Goal: Check status: Check status

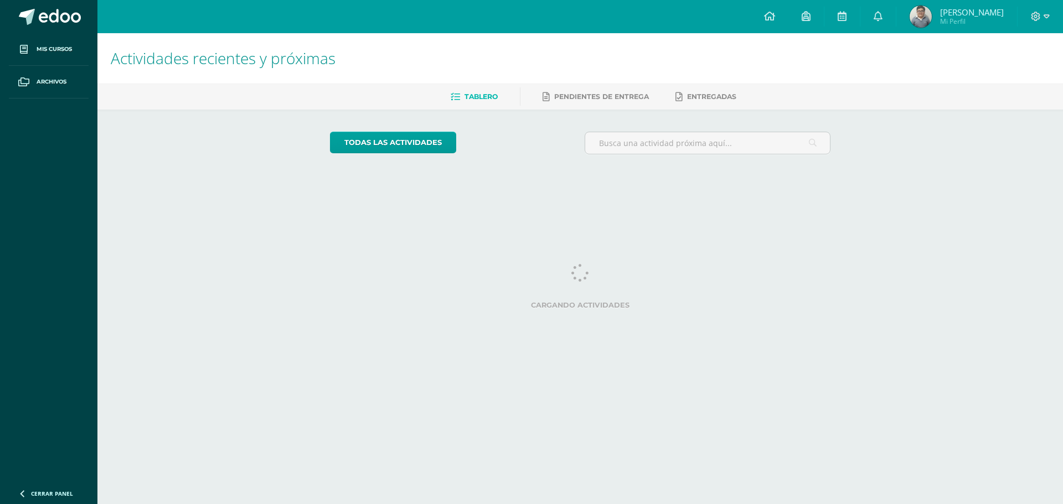
click at [964, 20] on span "Mi Perfil" at bounding box center [972, 21] width 64 height 9
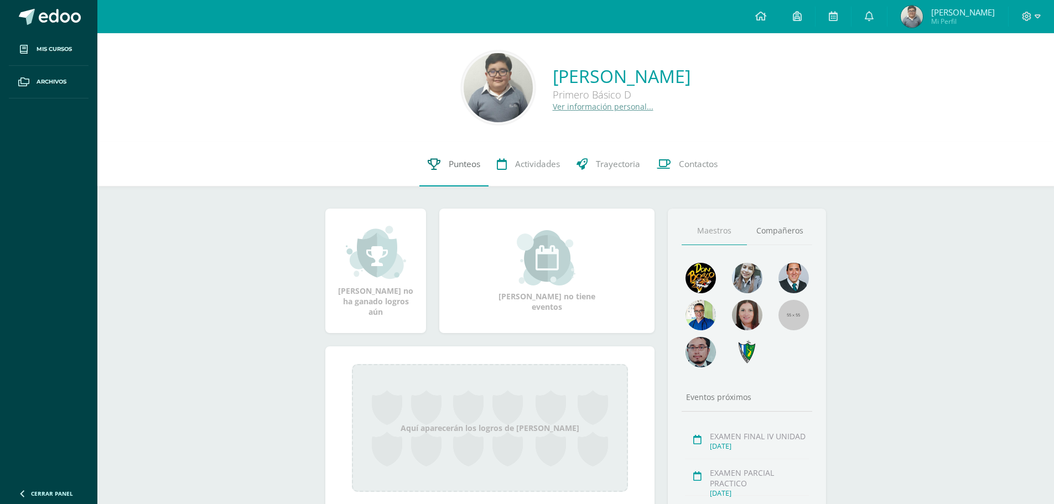
click at [457, 166] on span "Punteos" at bounding box center [465, 164] width 32 height 12
click at [271, 361] on div "Diego Jose Miranda Torres Primero Básico D Ver información personal... 0 Diego …" at bounding box center [575, 329] width 957 height 592
click at [272, 361] on div "Diego Jose Miranda Torres Primero Básico D Ver información personal... 0 Diego …" at bounding box center [575, 329] width 957 height 592
click at [273, 360] on div "Diego Jose Miranda Torres Primero Básico D Ver información personal... 0 Diego …" at bounding box center [575, 329] width 957 height 592
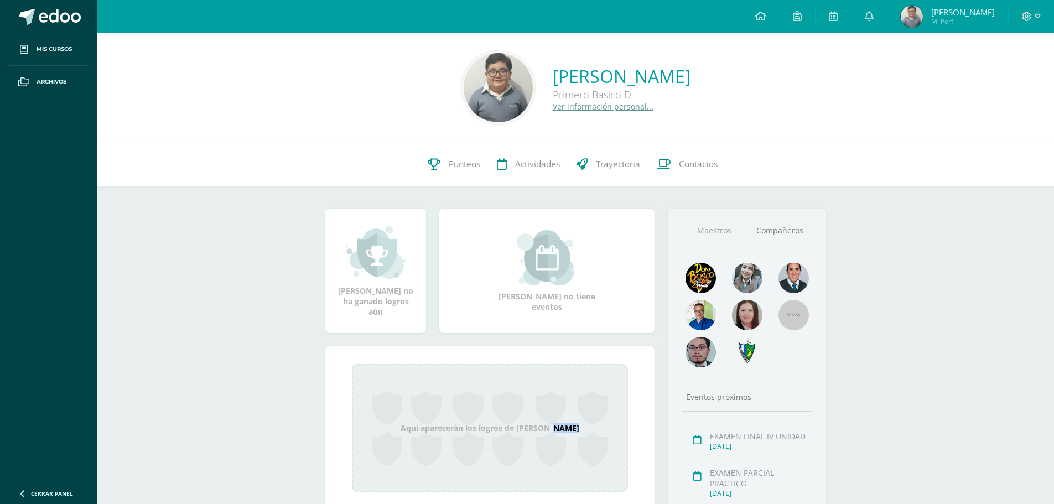
click at [273, 360] on div "Diego Jose Miranda Torres Primero Básico D Ver información personal... 0 Diego …" at bounding box center [575, 329] width 957 height 592
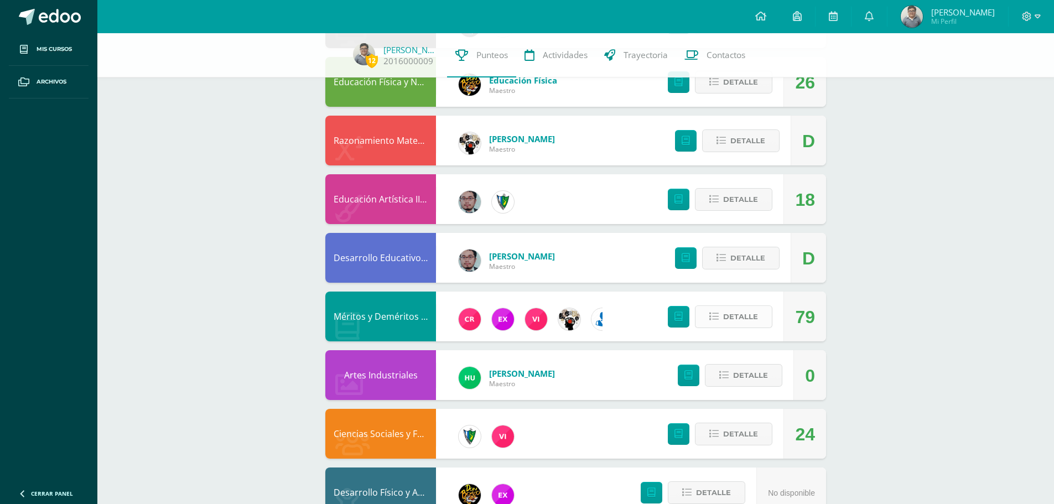
scroll to position [680, 0]
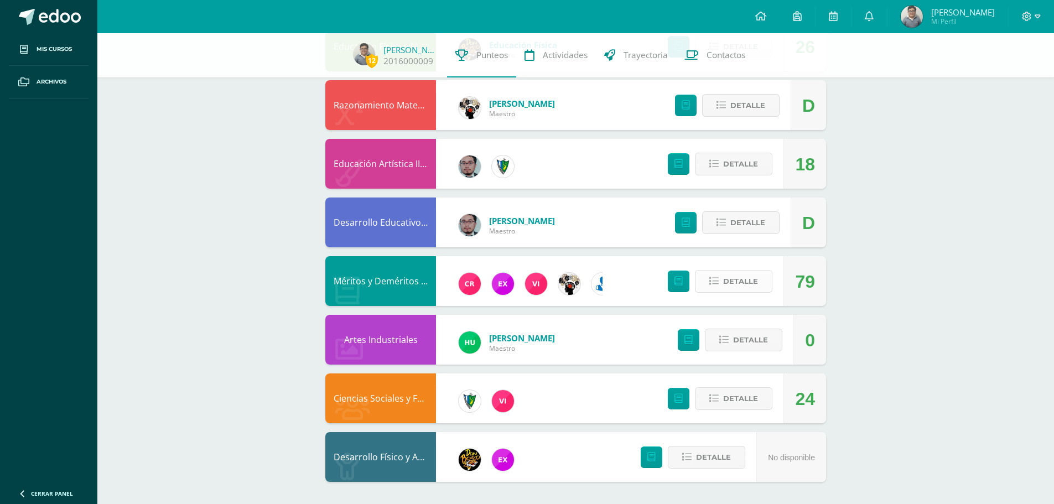
click at [753, 282] on span "Detalle" at bounding box center [740, 281] width 35 height 20
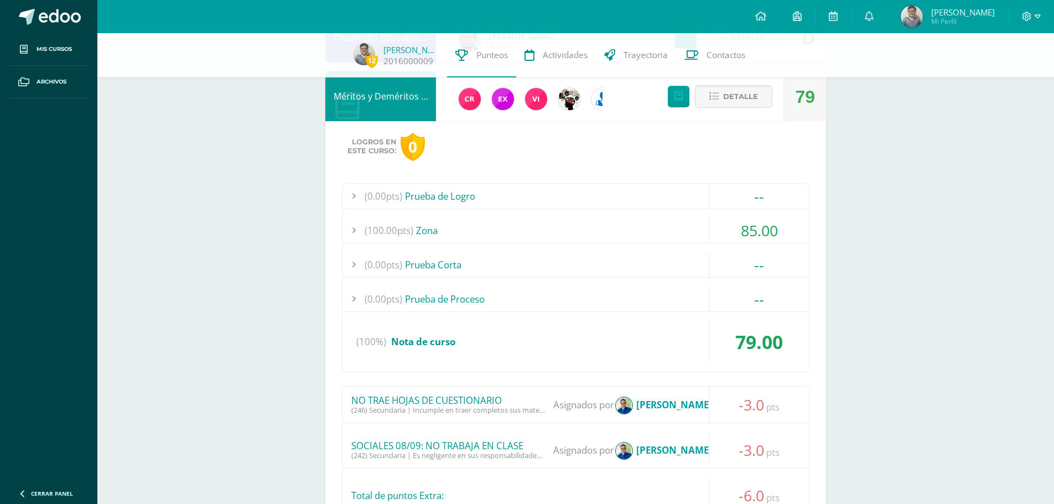
scroll to position [1068, 0]
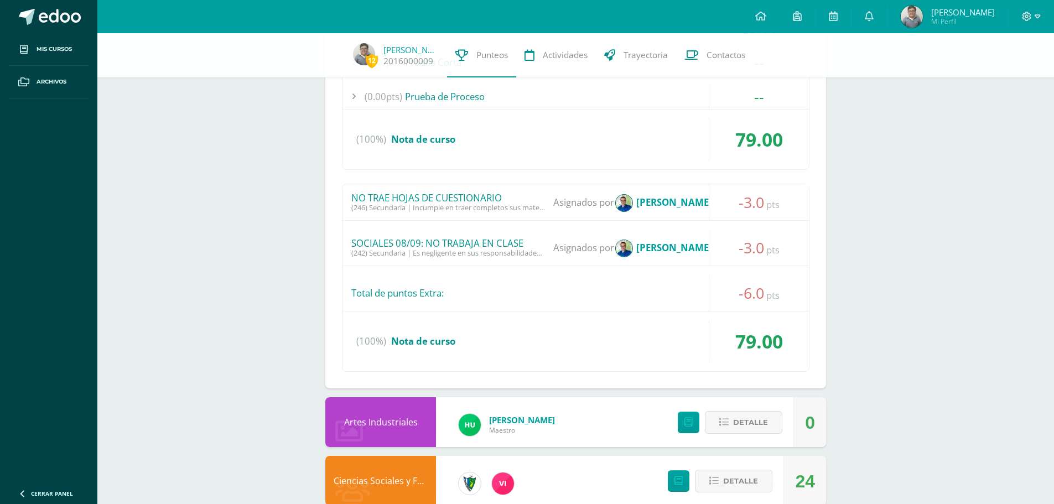
drag, startPoint x: 356, startPoint y: 246, endPoint x: 406, endPoint y: 251, distance: 50.1
click at [406, 251] on span "SOCIALES 08/09: NO TRABAJA EN CLASE (242) Secundaria | Es negligente en sus res…" at bounding box center [448, 248] width 194 height 20
click at [407, 266] on div "NO TRAE HOJAS DE CUESTIONARIO (246) Secundaria | Incumple en traer completos su…" at bounding box center [576, 278] width 468 height 188
click at [814, 435] on div "0" at bounding box center [810, 423] width 10 height 50
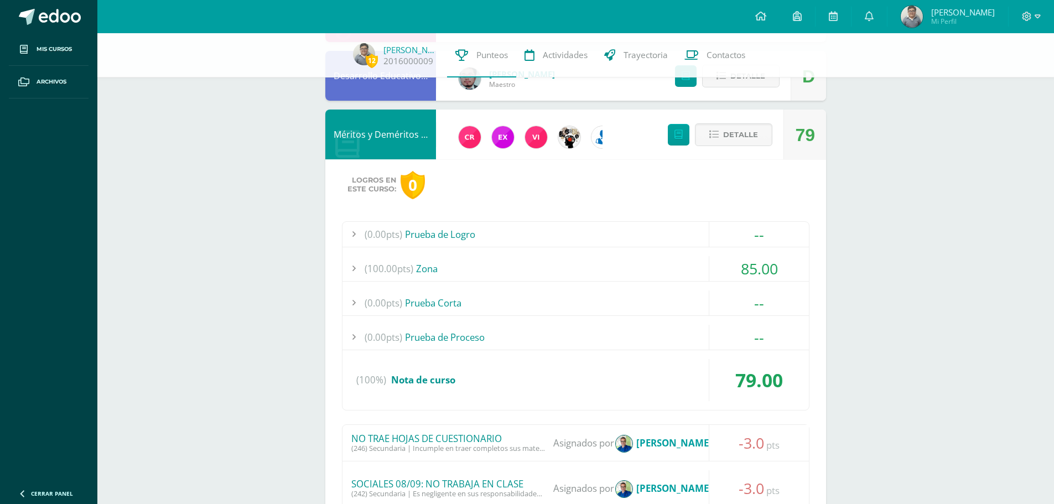
scroll to position [846, 0]
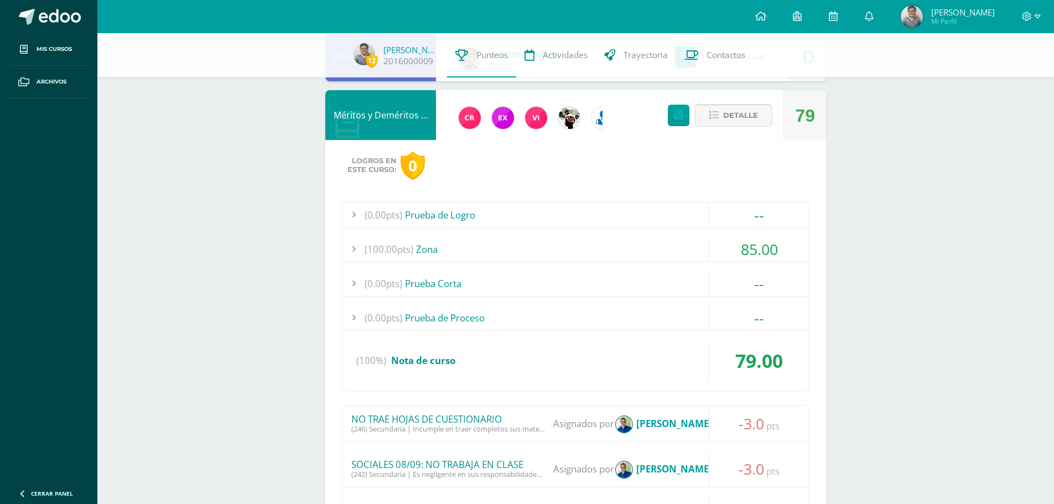
click at [743, 123] on span "Detalle" at bounding box center [740, 115] width 35 height 20
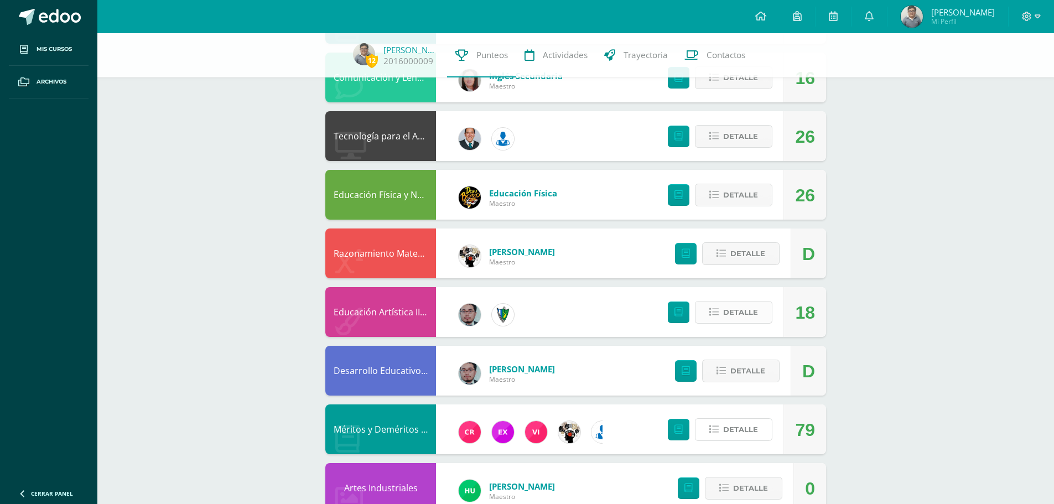
scroll to position [514, 0]
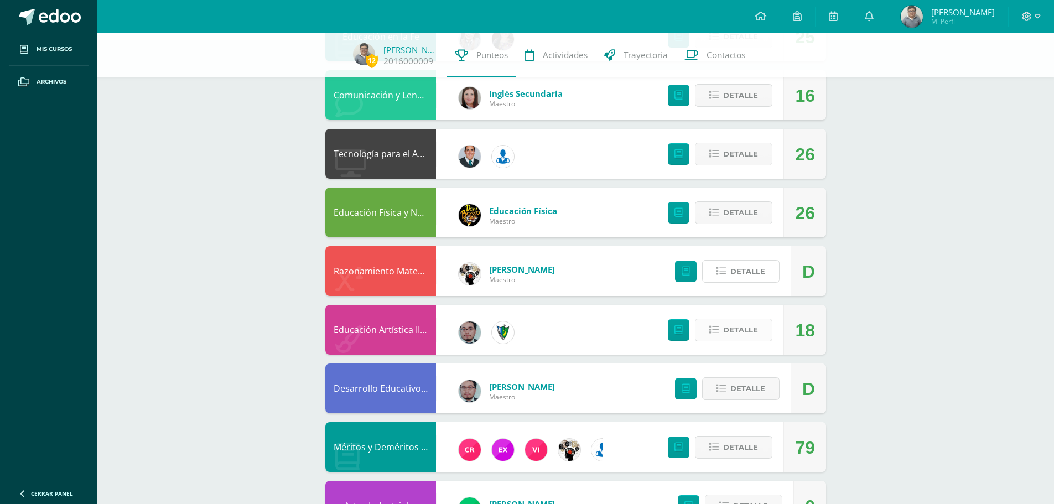
click at [718, 272] on icon at bounding box center [721, 271] width 9 height 9
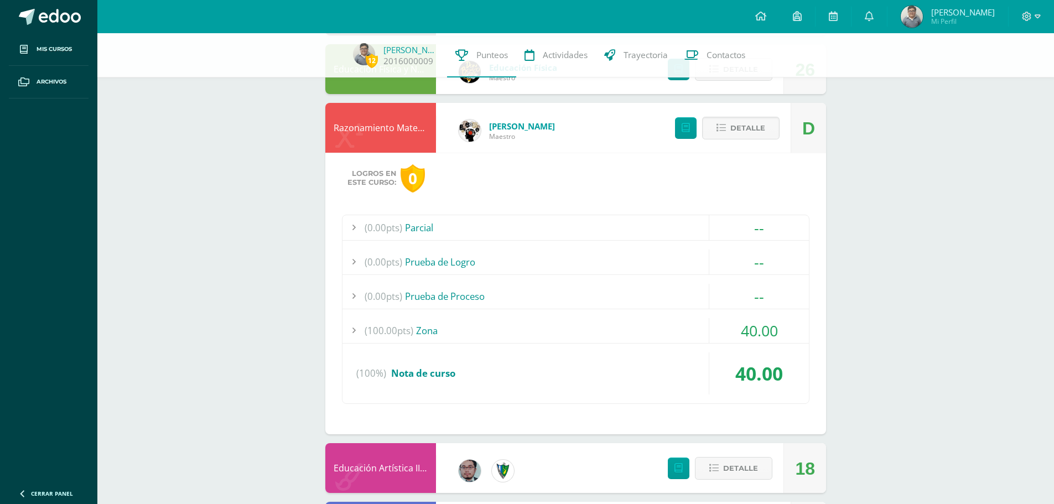
scroll to position [680, 0]
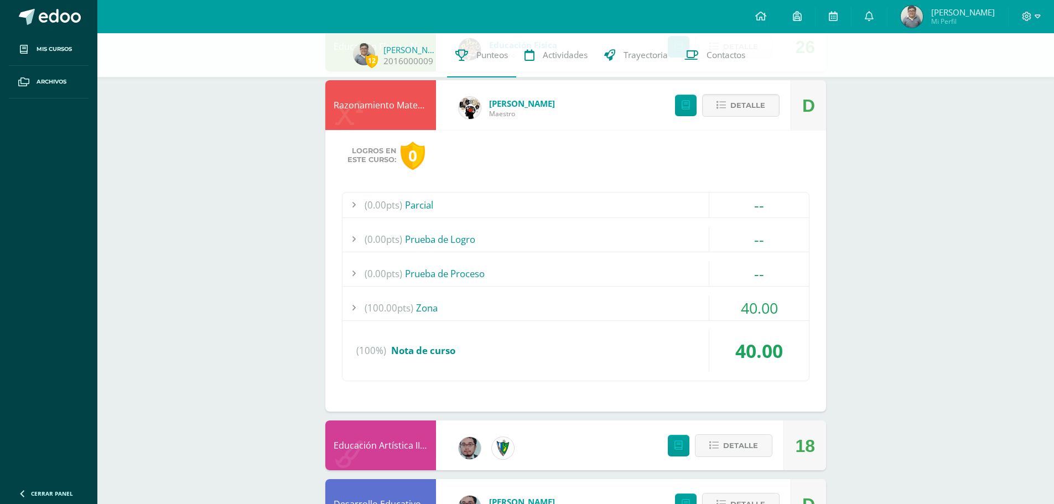
click at [609, 314] on div "(100.00pts) Zona" at bounding box center [576, 308] width 467 height 25
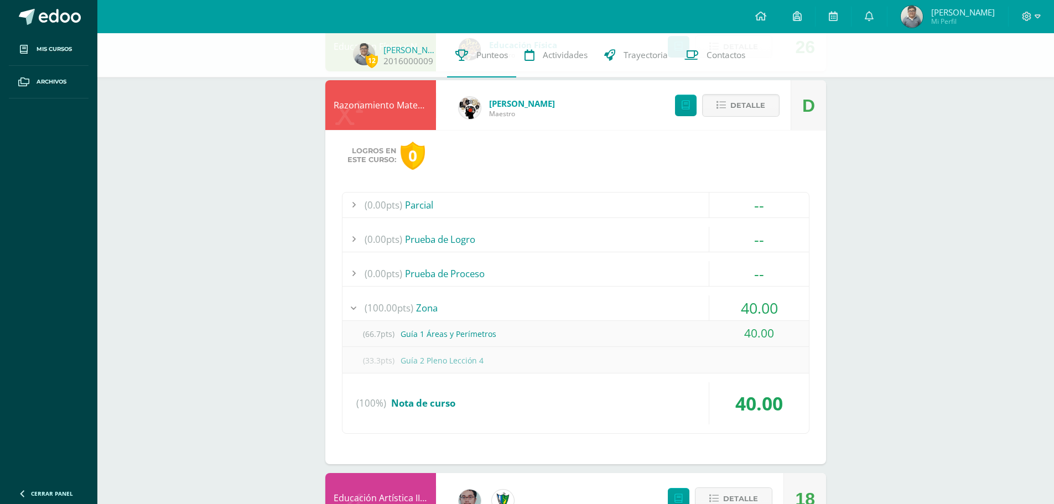
click at [758, 93] on div "Detalle" at bounding box center [725, 105] width 132 height 50
click at [744, 107] on span "Detalle" at bounding box center [748, 105] width 35 height 20
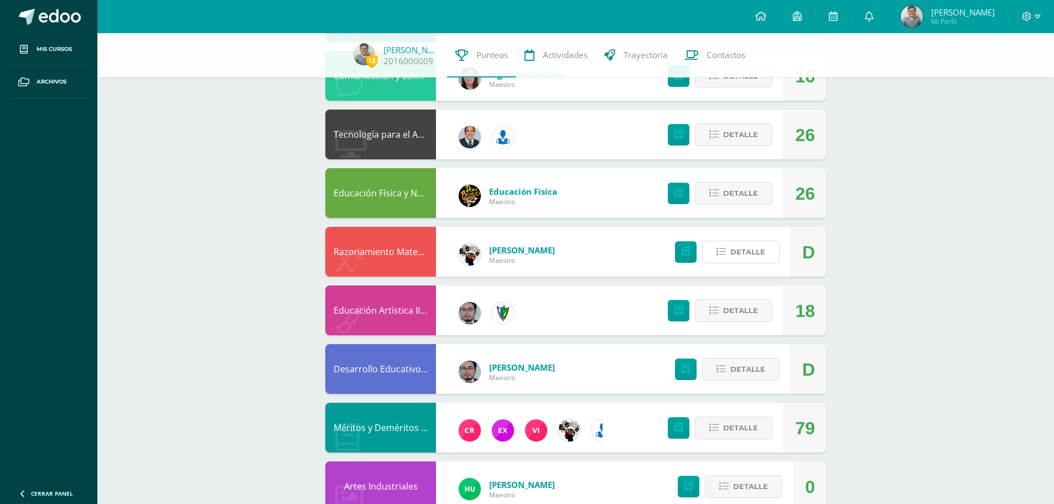
scroll to position [514, 0]
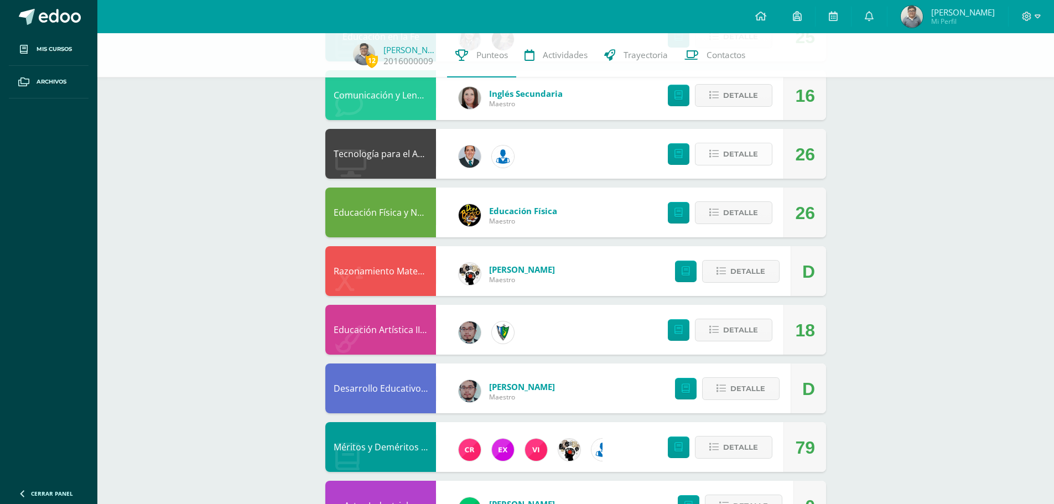
click at [722, 162] on button "Detalle" at bounding box center [733, 154] width 77 height 23
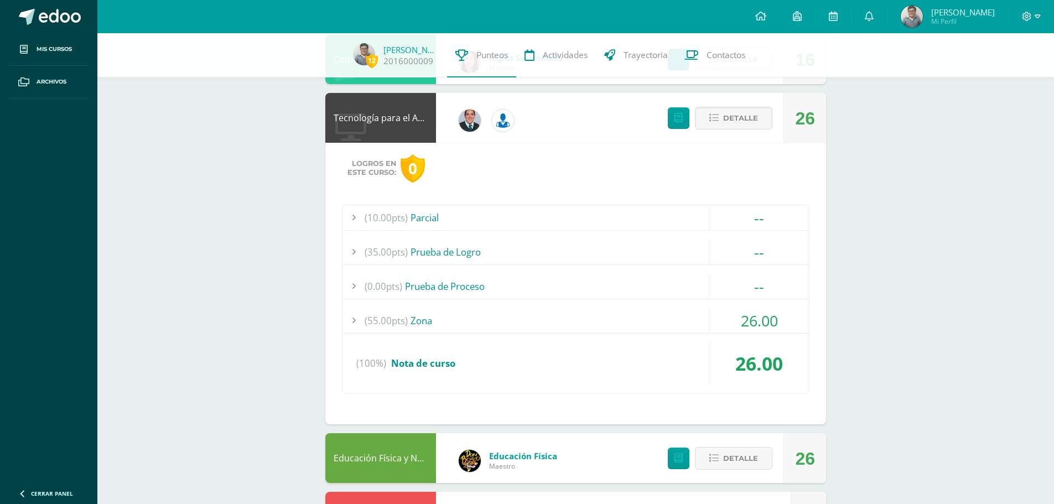
scroll to position [570, 0]
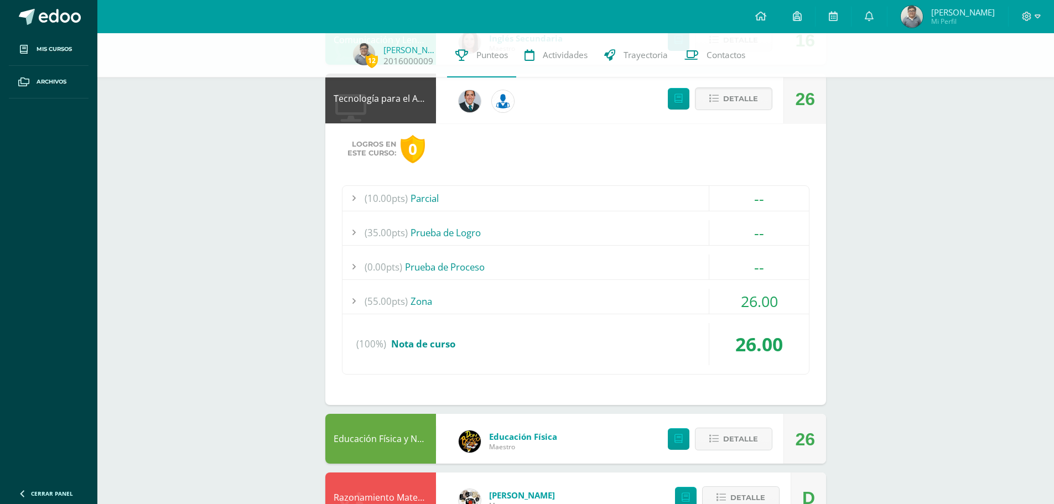
click at [632, 297] on div "(55.00pts) Zona" at bounding box center [576, 301] width 467 height 25
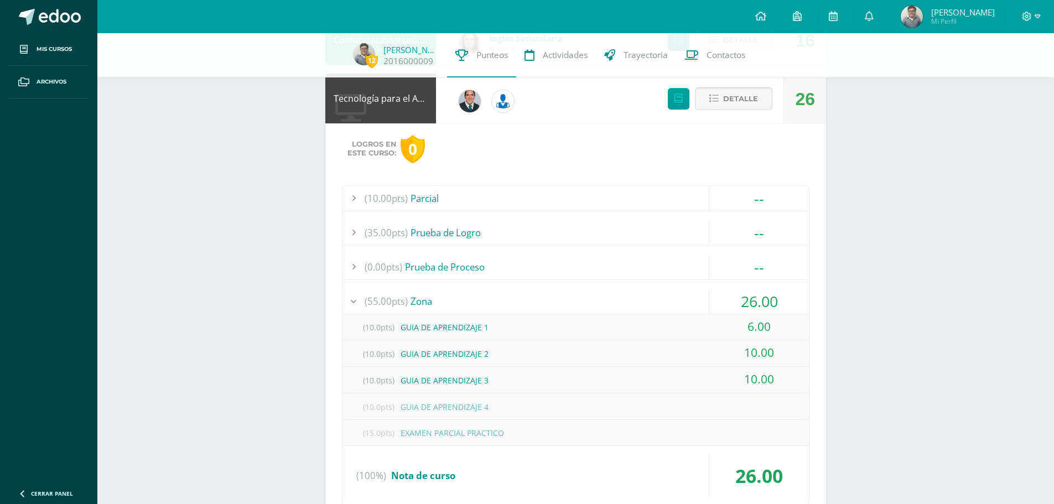
click at [746, 104] on span "Detalle" at bounding box center [740, 99] width 35 height 20
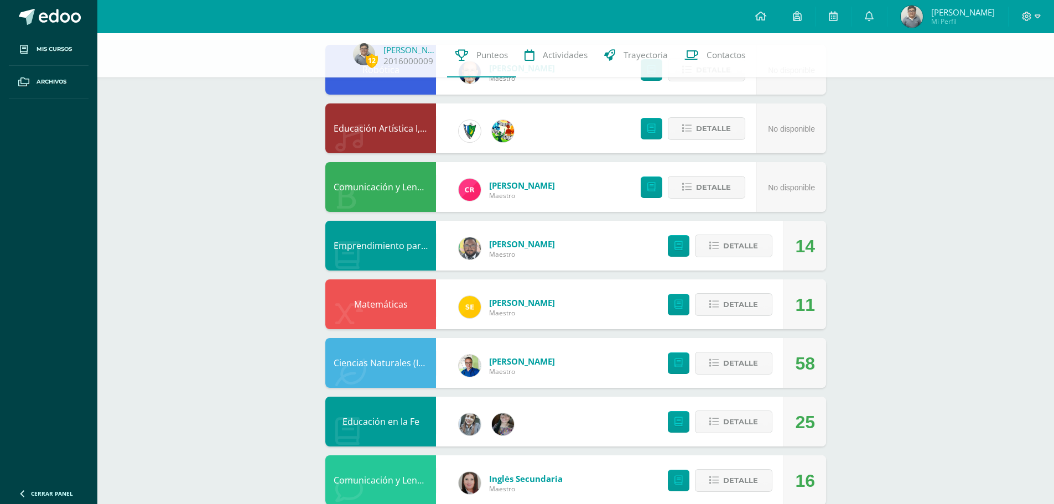
scroll to position [237, 0]
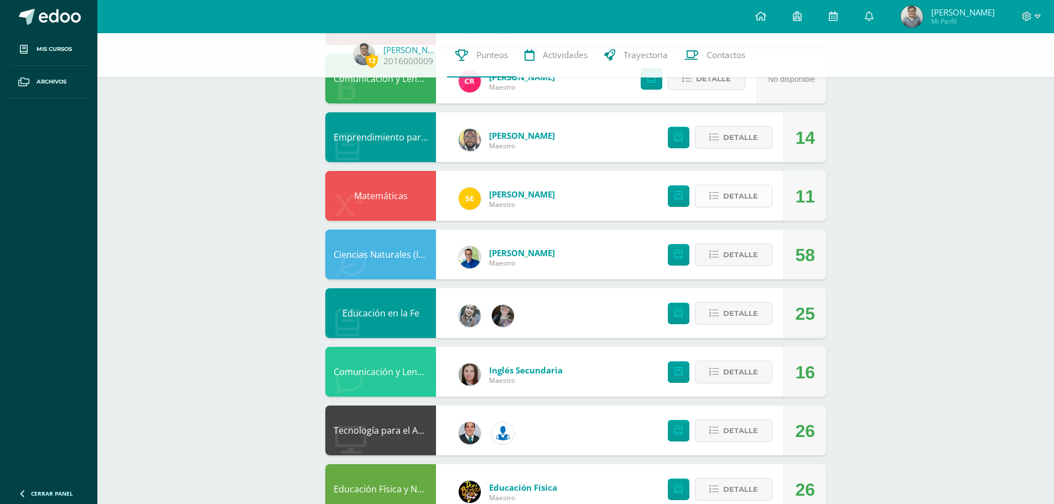
click at [755, 204] on span "Detalle" at bounding box center [740, 196] width 35 height 20
click at [759, 245] on button "Detalle" at bounding box center [733, 255] width 77 height 23
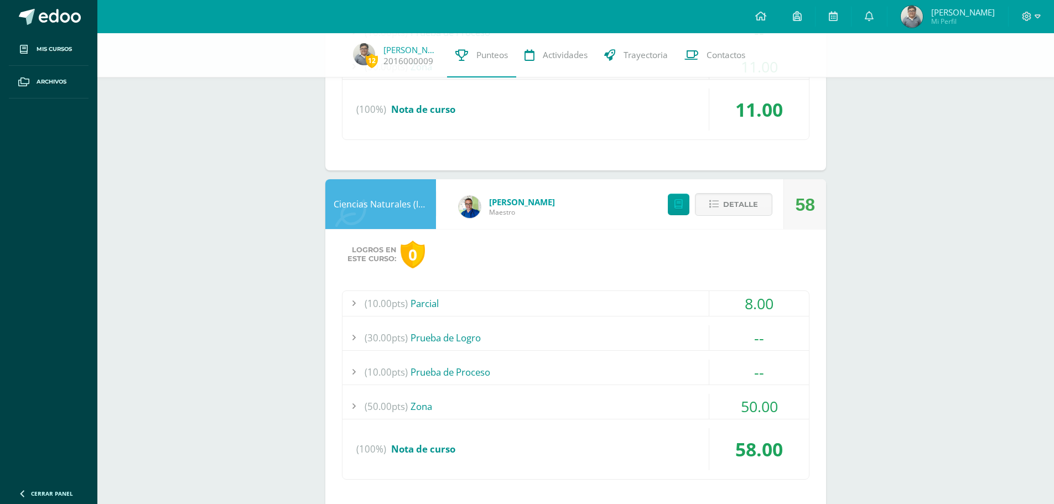
scroll to position [736, 0]
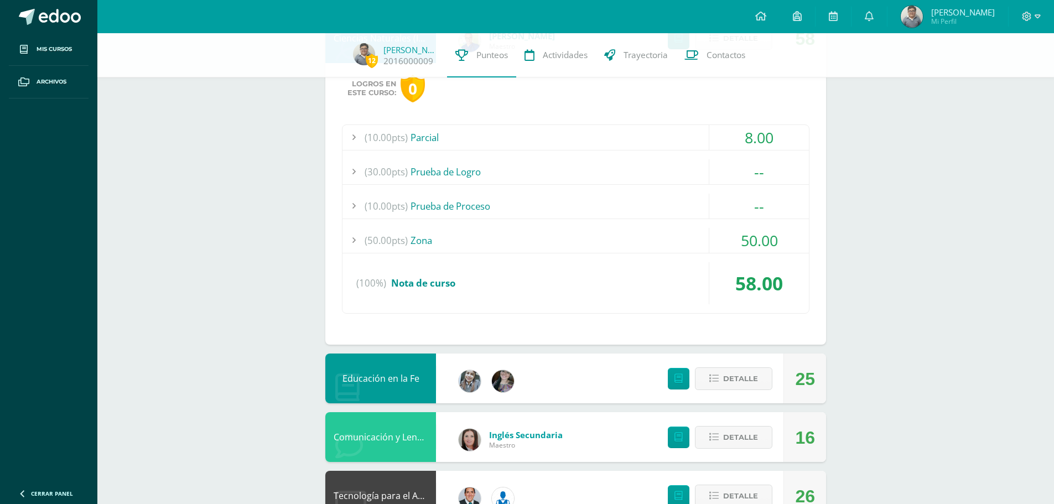
click at [604, 227] on div "(10.00pts) Parcial 8.00 (10.0pts) EXAMEN CORTO 8.00 Prueba de Logro" at bounding box center [576, 219] width 468 height 189
click at [451, 235] on div "(50.00pts) Zona" at bounding box center [576, 240] width 467 height 25
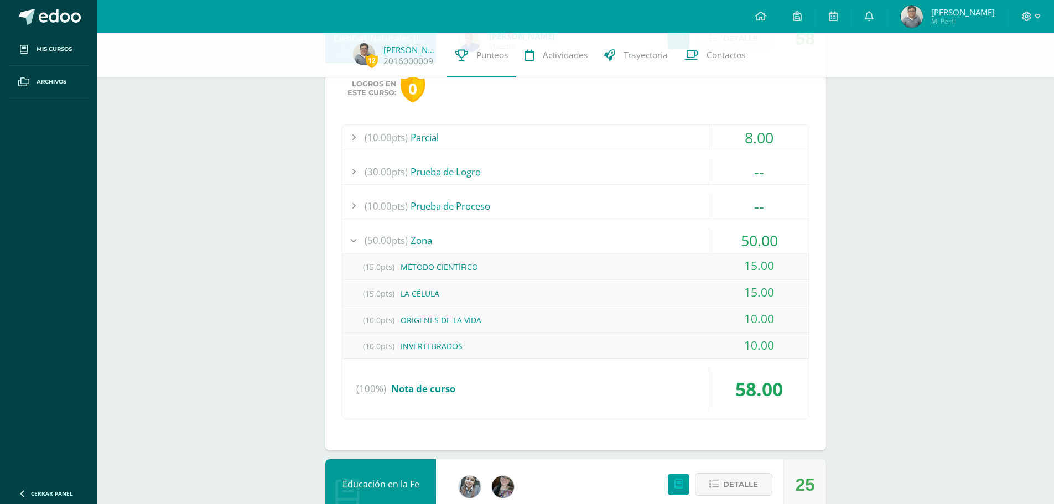
click at [274, 333] on div "12 [PERSON_NAME] 2016000009 Punteos Actividades Trayectoria Contactos Pendiente…" at bounding box center [575, 208] width 957 height 1820
